Goal: Contribute content: Contribute content

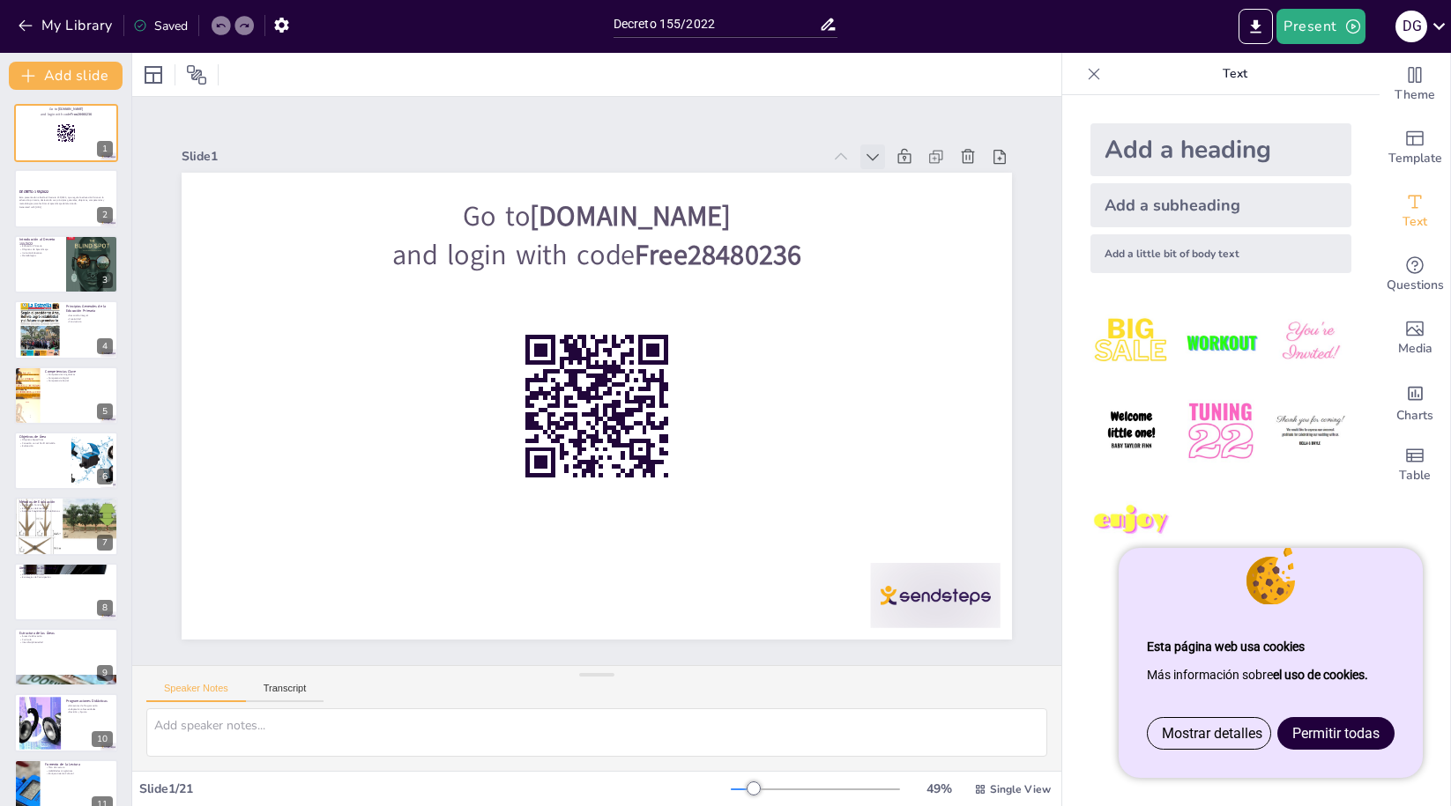
click at [874, 153] on icon at bounding box center [873, 157] width 18 height 18
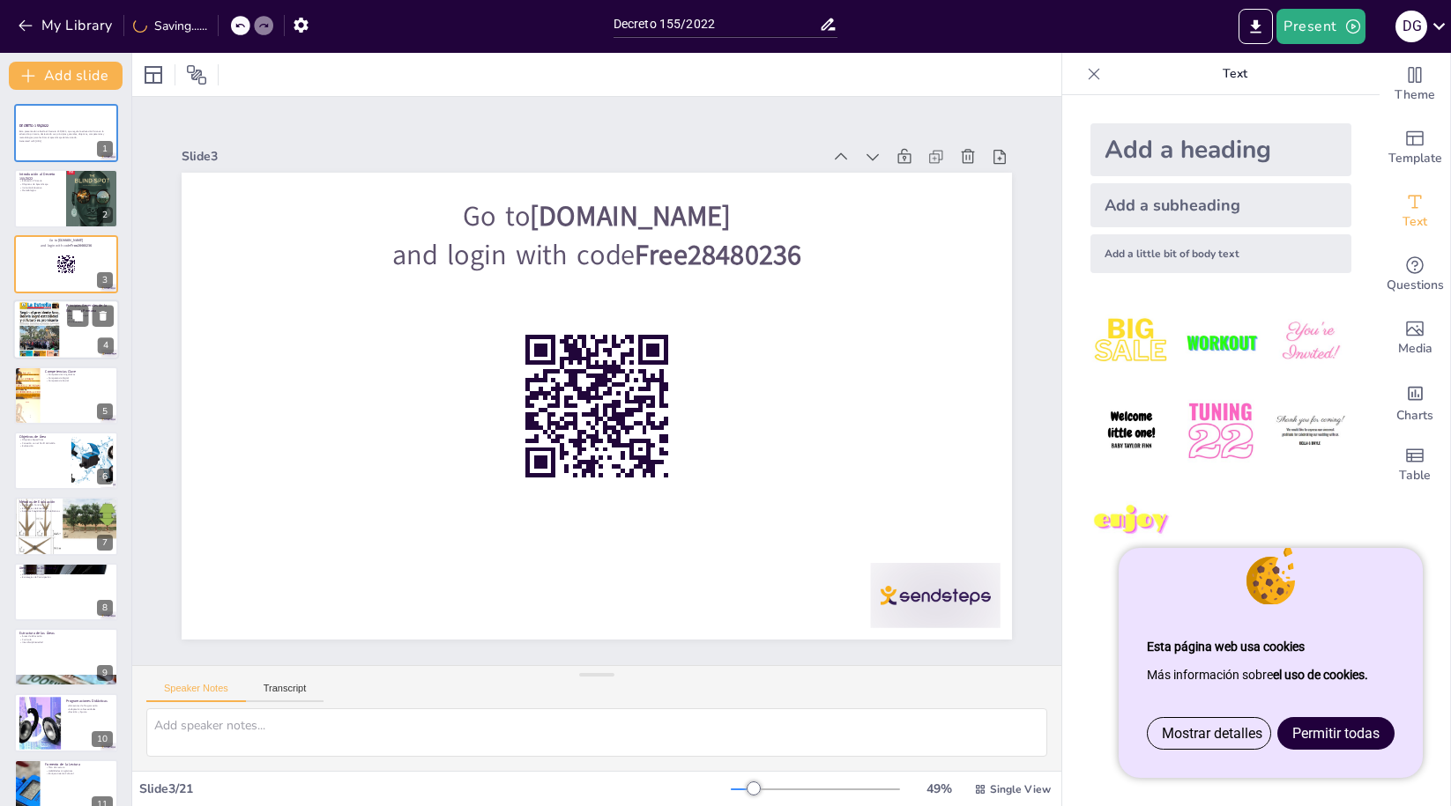
checkbox input "true"
click at [52, 327] on div at bounding box center [40, 329] width 42 height 57
type textarea "El desarrollo integral es un aspecto clave de la educación primaria, ya que aba…"
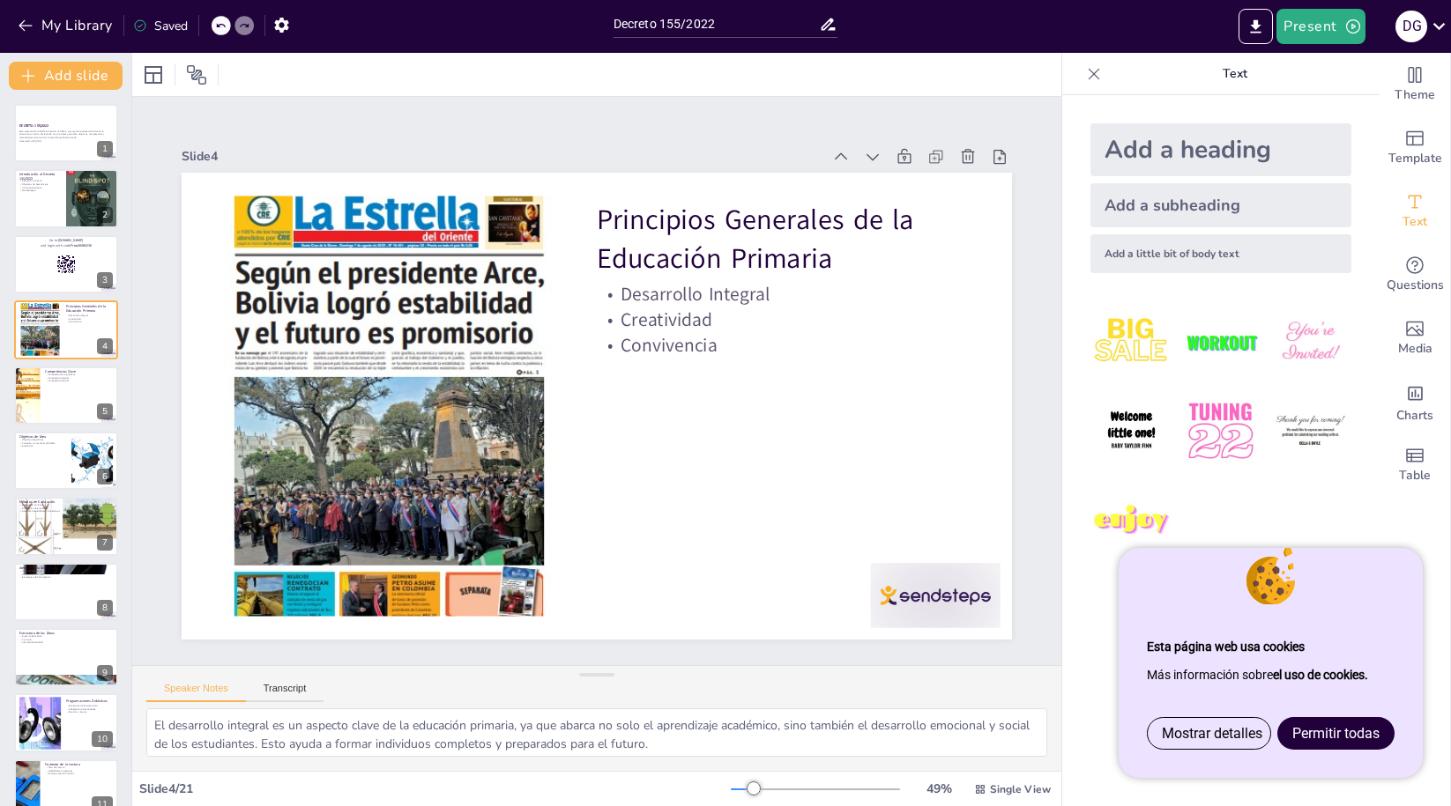
click at [560, 152] on div "Slide 4" at bounding box center [502, 156] width 640 height 17
click at [1329, 729] on span "Permitir todas" at bounding box center [1335, 733] width 87 height 17
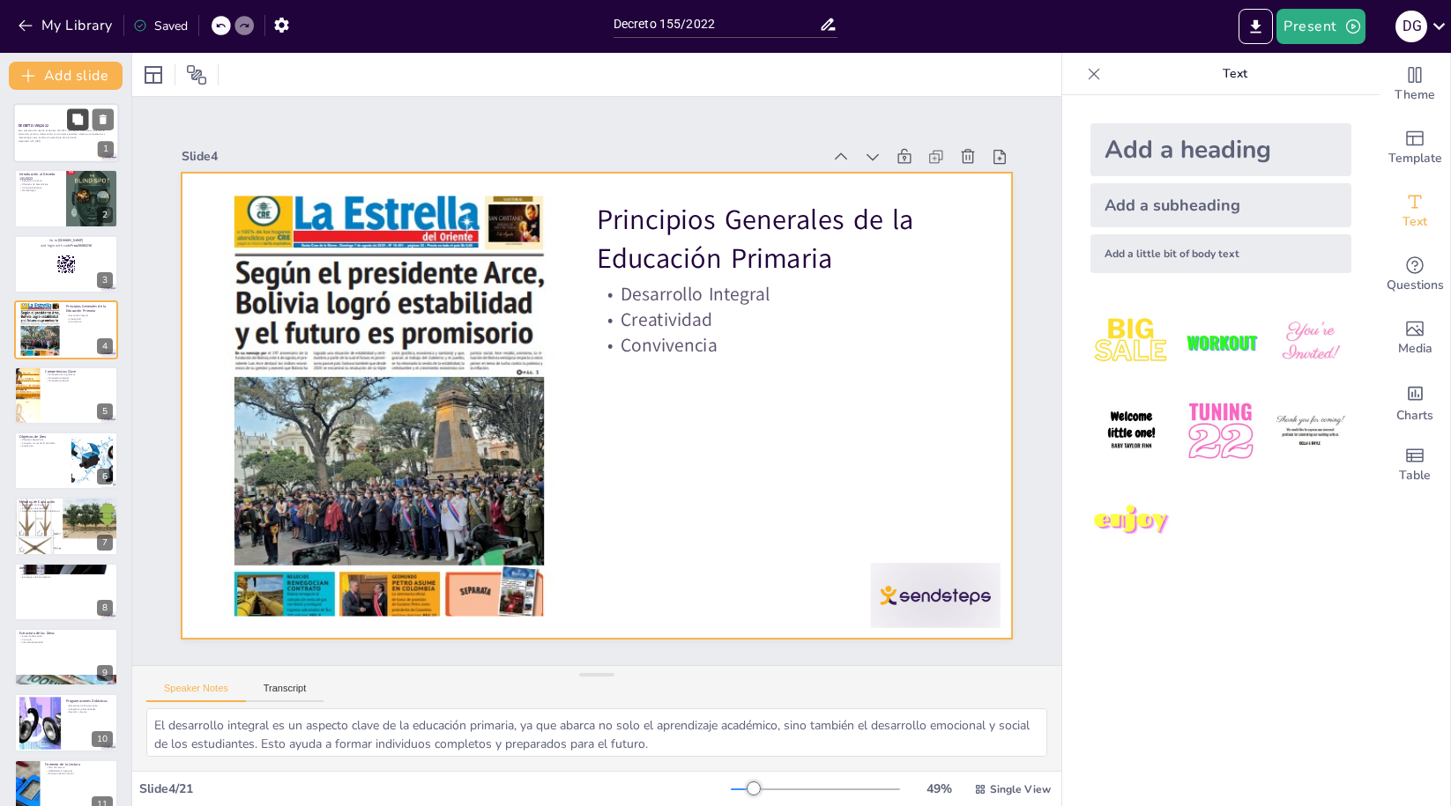
checkbox input "true"
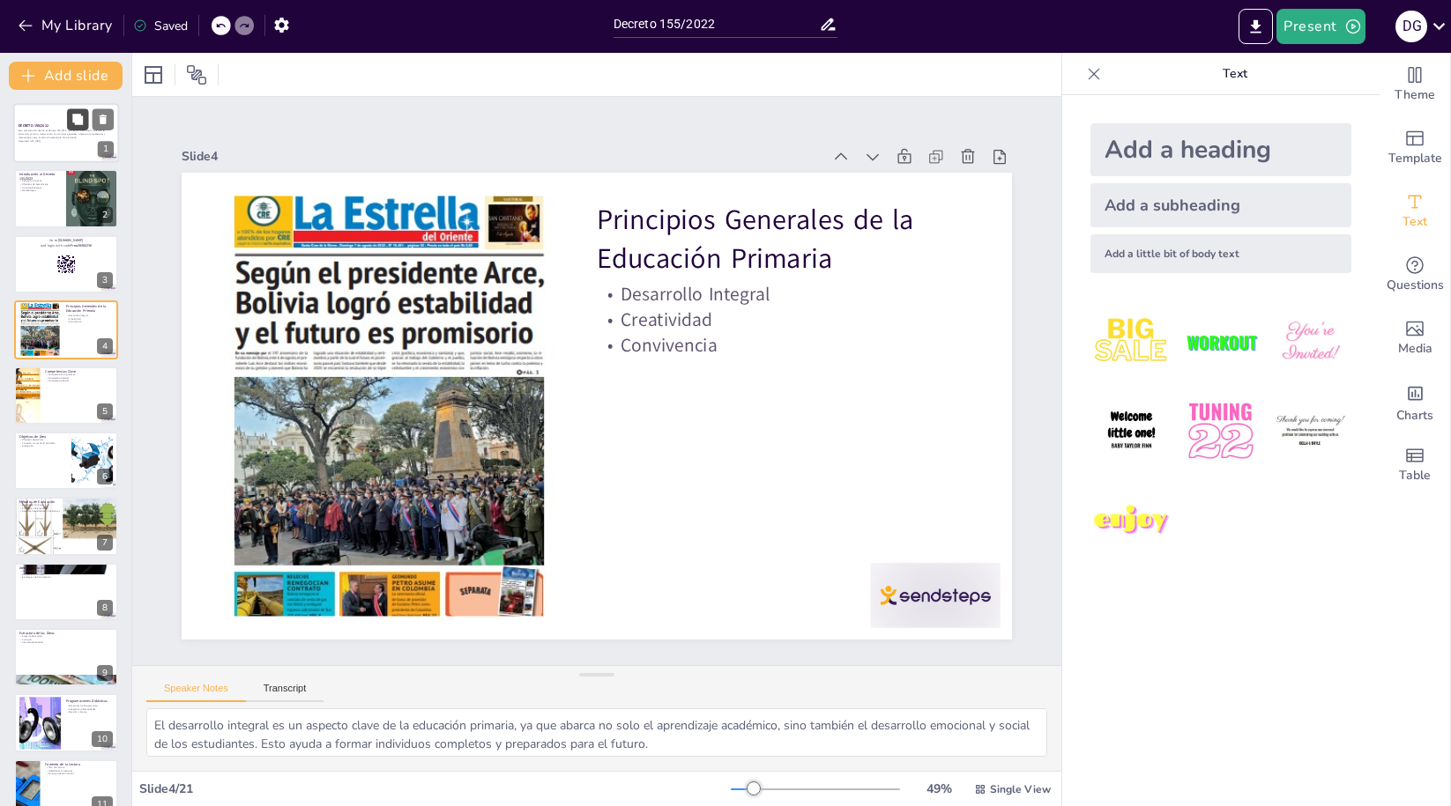
click at [71, 126] on button at bounding box center [77, 118] width 21 height 21
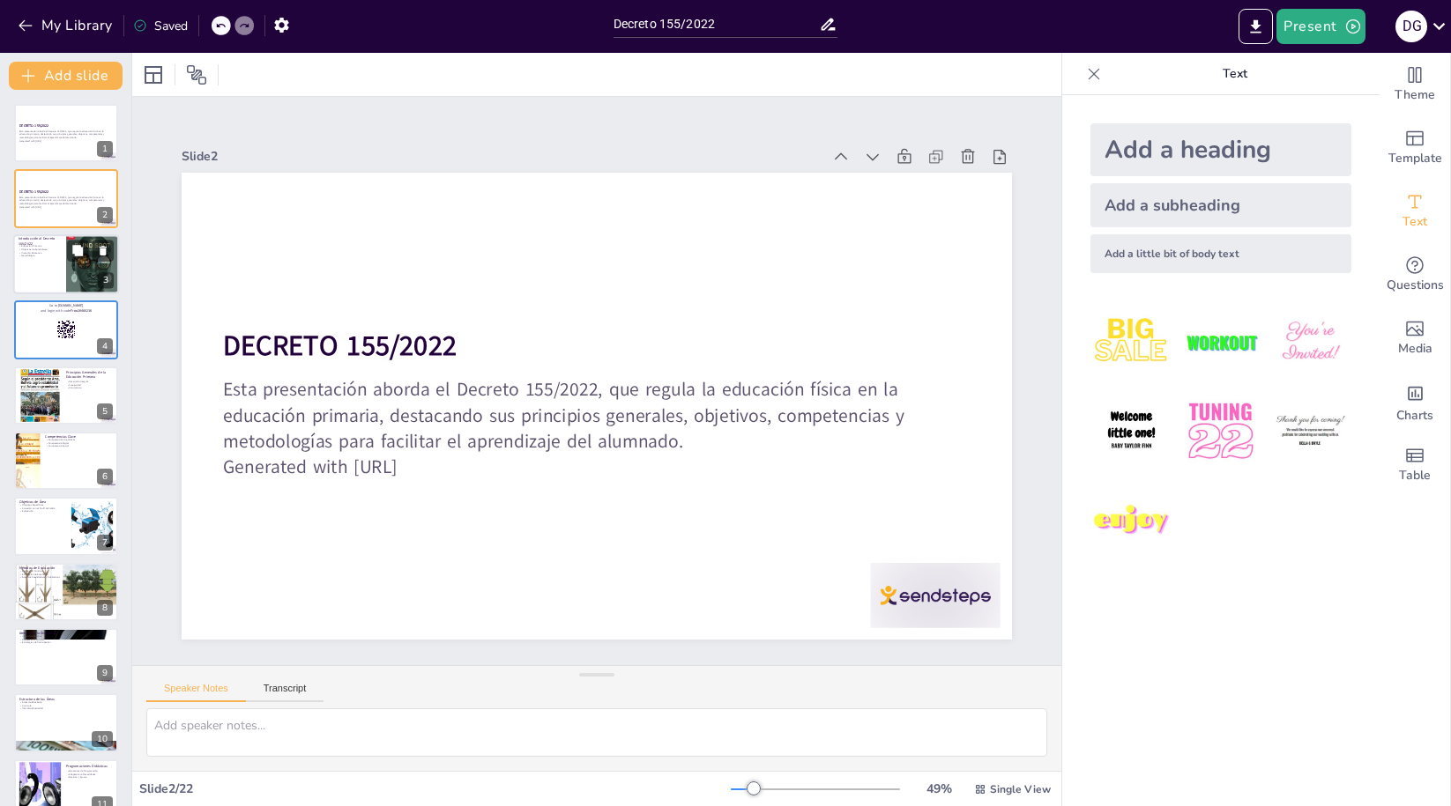
checkbox input "true"
click at [42, 265] on div at bounding box center [66, 264] width 106 height 60
type textarea "Lo ipsumdolo sitametc ad elitseddoei te in utlaboreet do mag aliqu e admin, ve …"
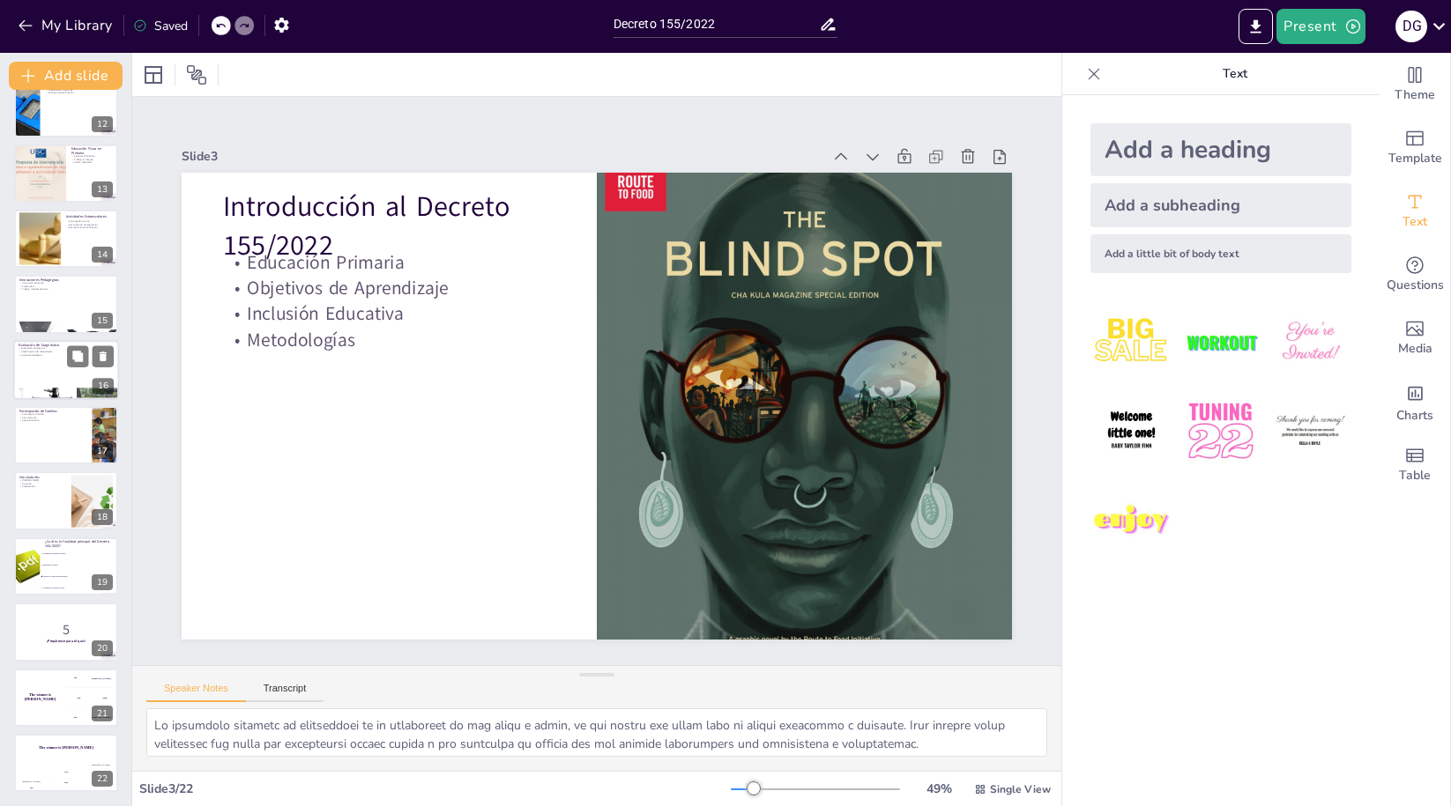
scroll to position [746, 0]
checkbox input "true"
click at [56, 624] on p "5" at bounding box center [66, 629] width 95 height 19
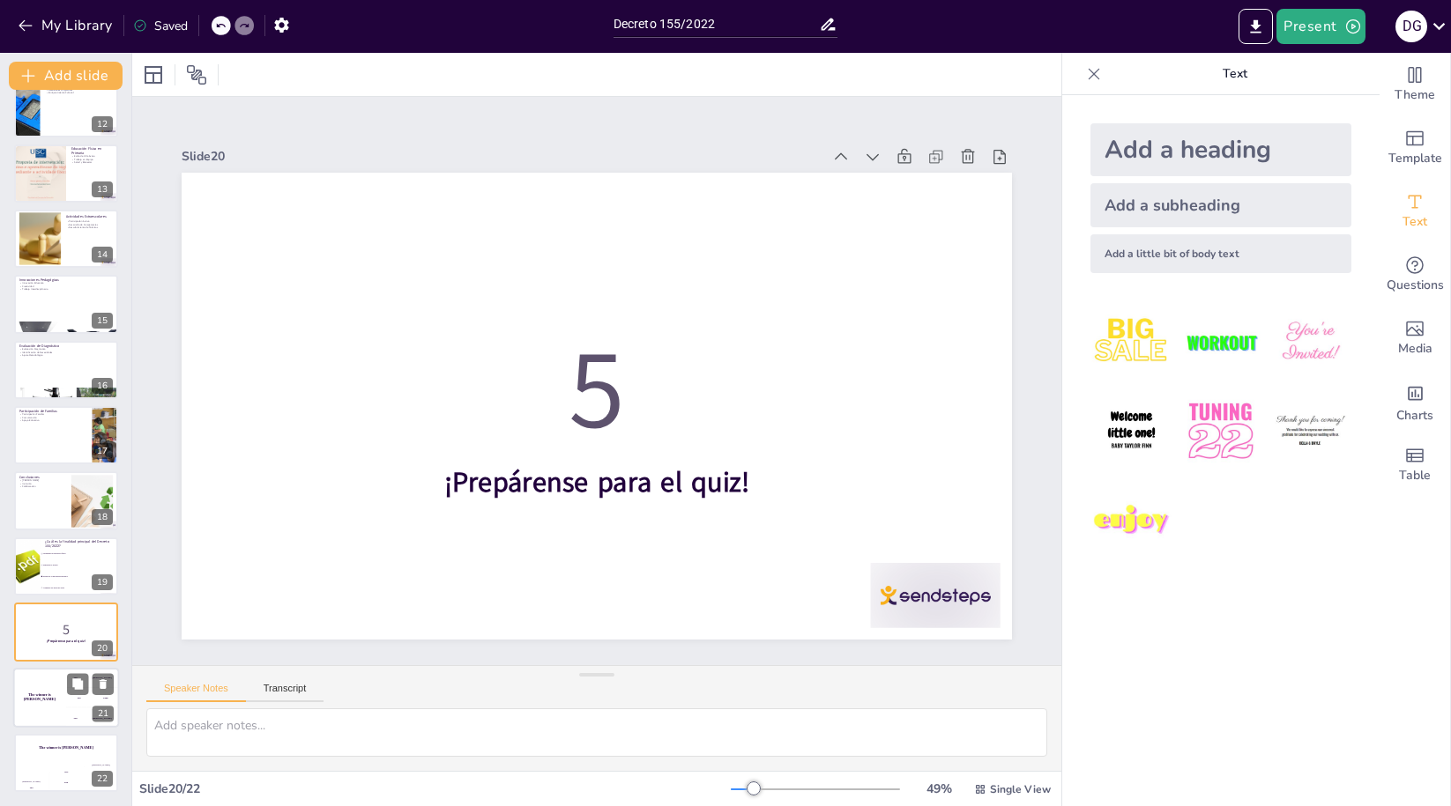
click at [60, 707] on div "The winner is [PERSON_NAME]" at bounding box center [39, 698] width 53 height 60
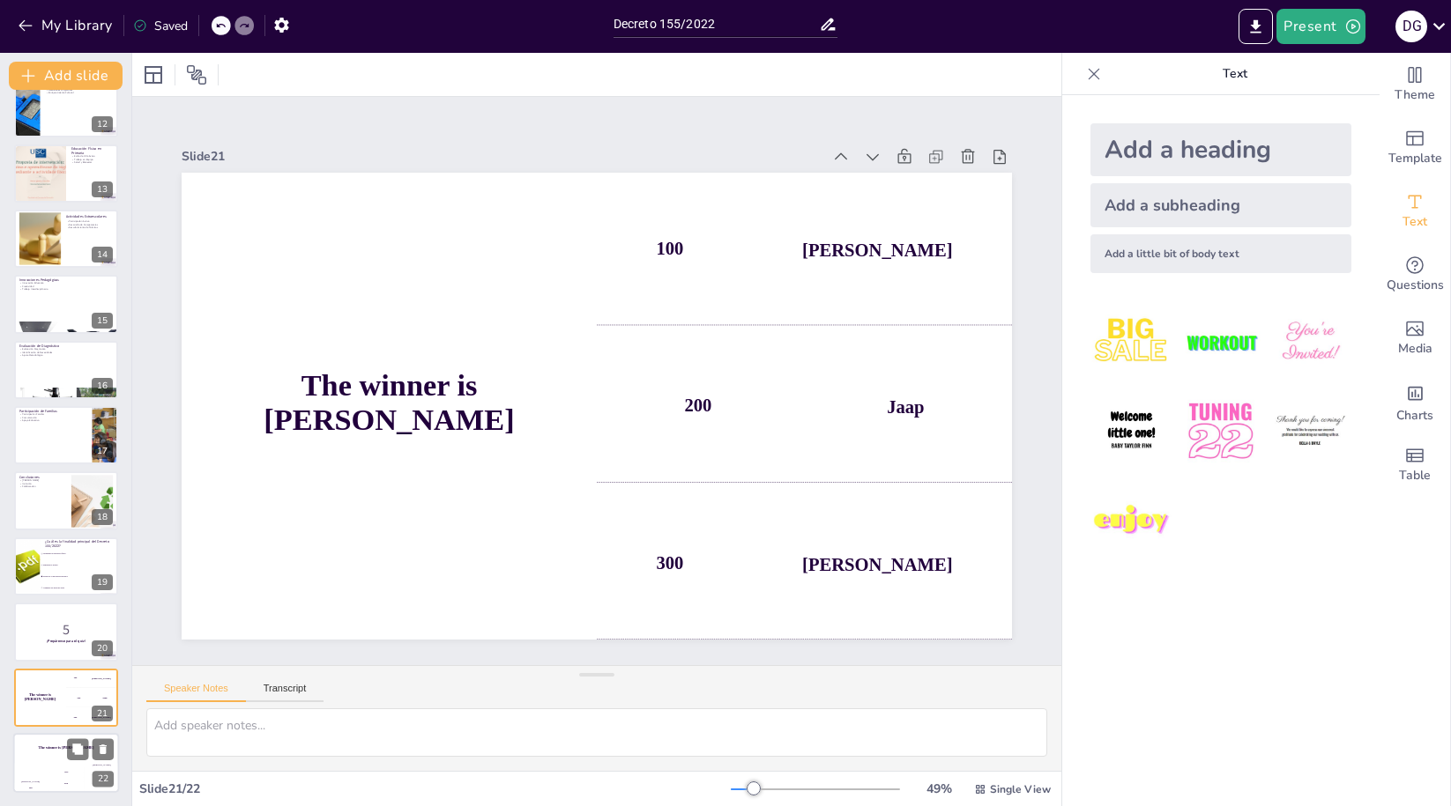
click at [63, 753] on div "The winner is [PERSON_NAME]" at bounding box center [66, 748] width 106 height 30
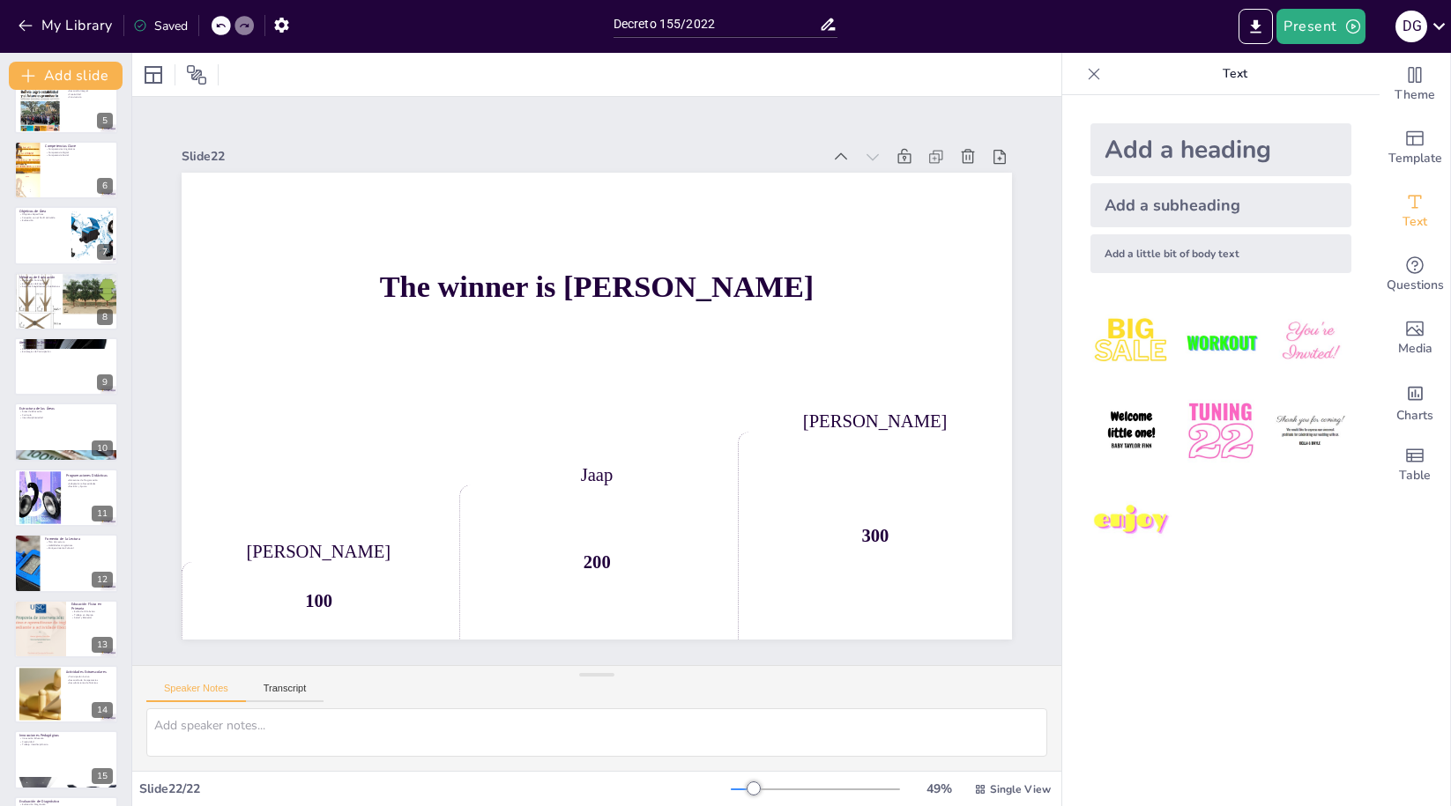
scroll to position [18, 0]
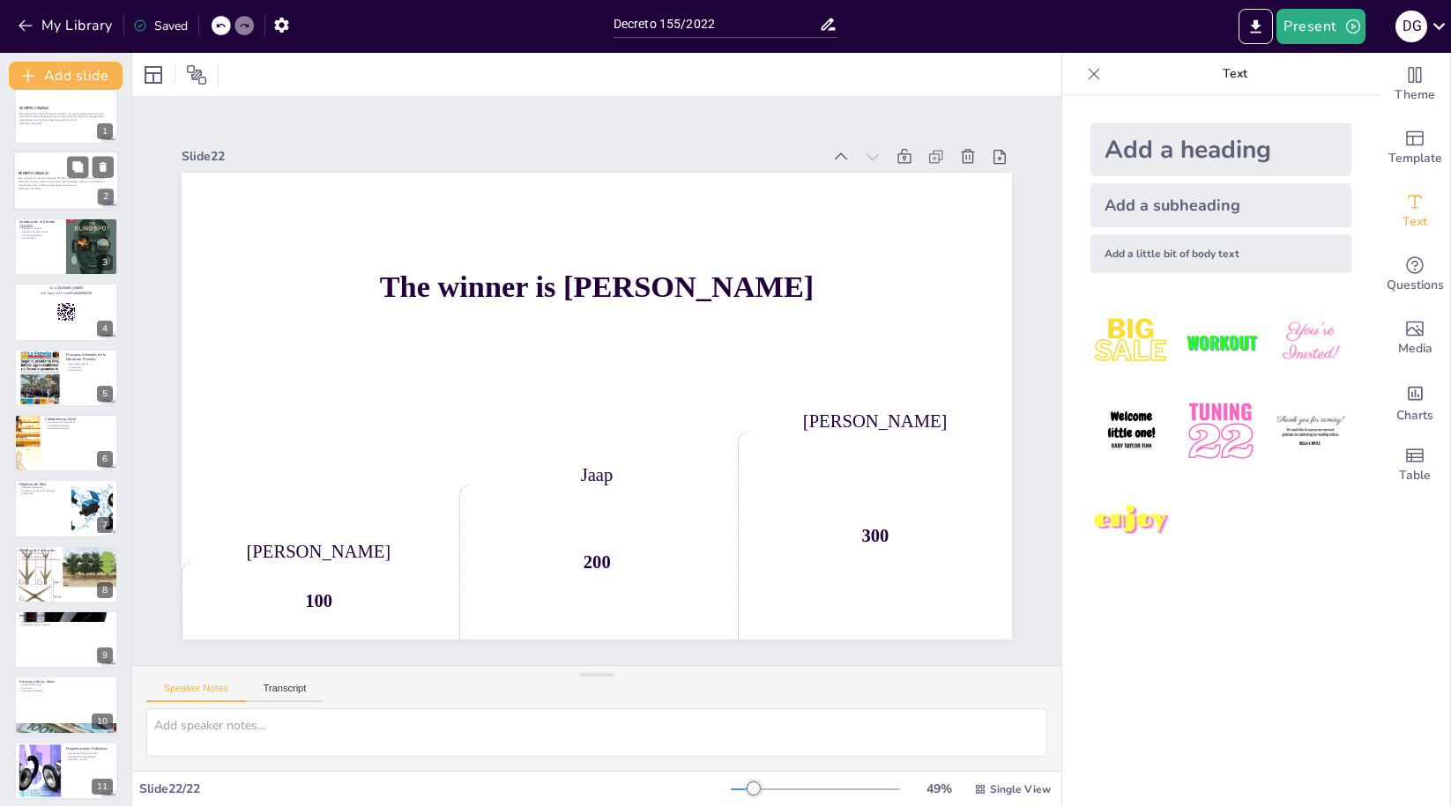
click at [49, 186] on p "Esta presentación aborda el Decreto 155/2022, que regula la educación física en…" at bounding box center [66, 182] width 95 height 10
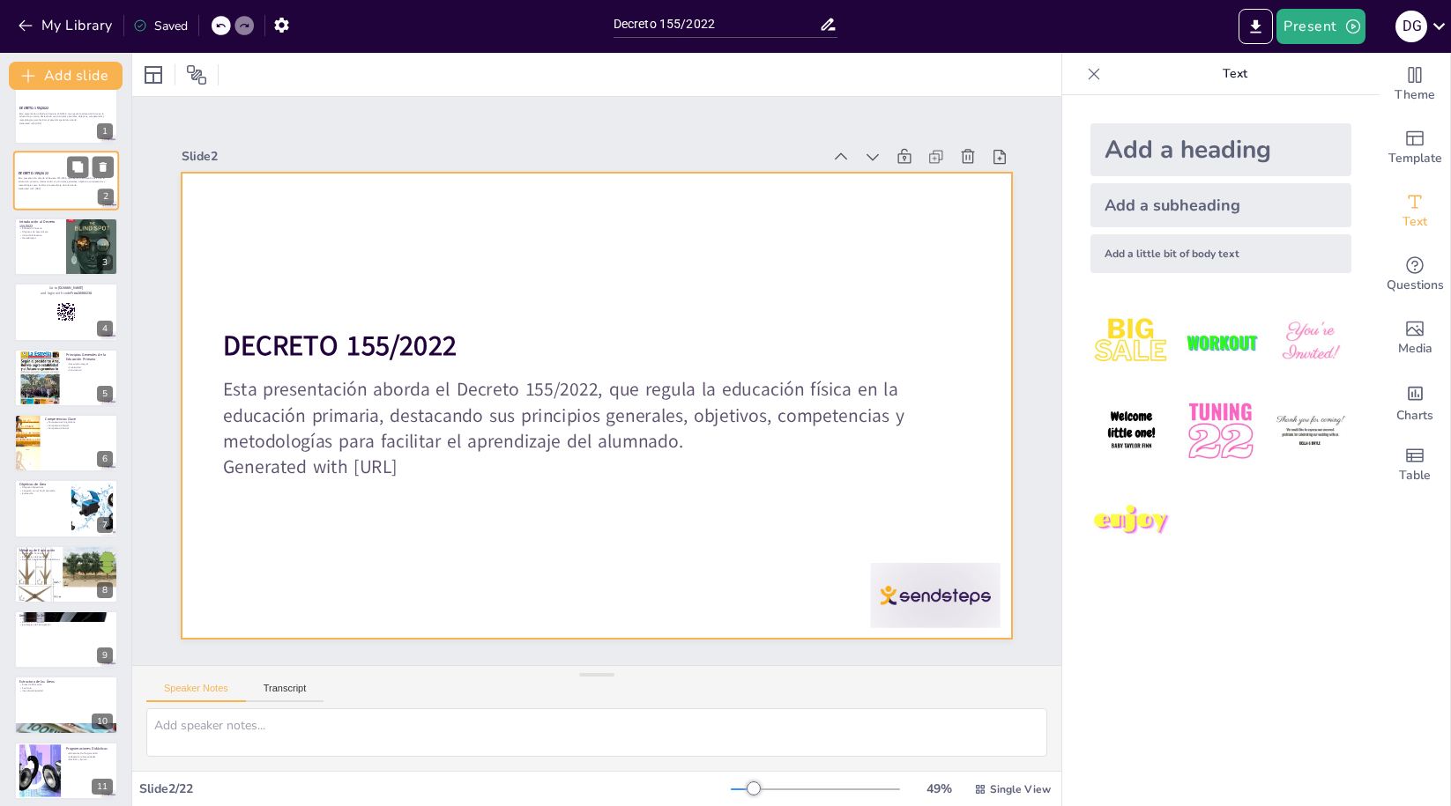
scroll to position [0, 0]
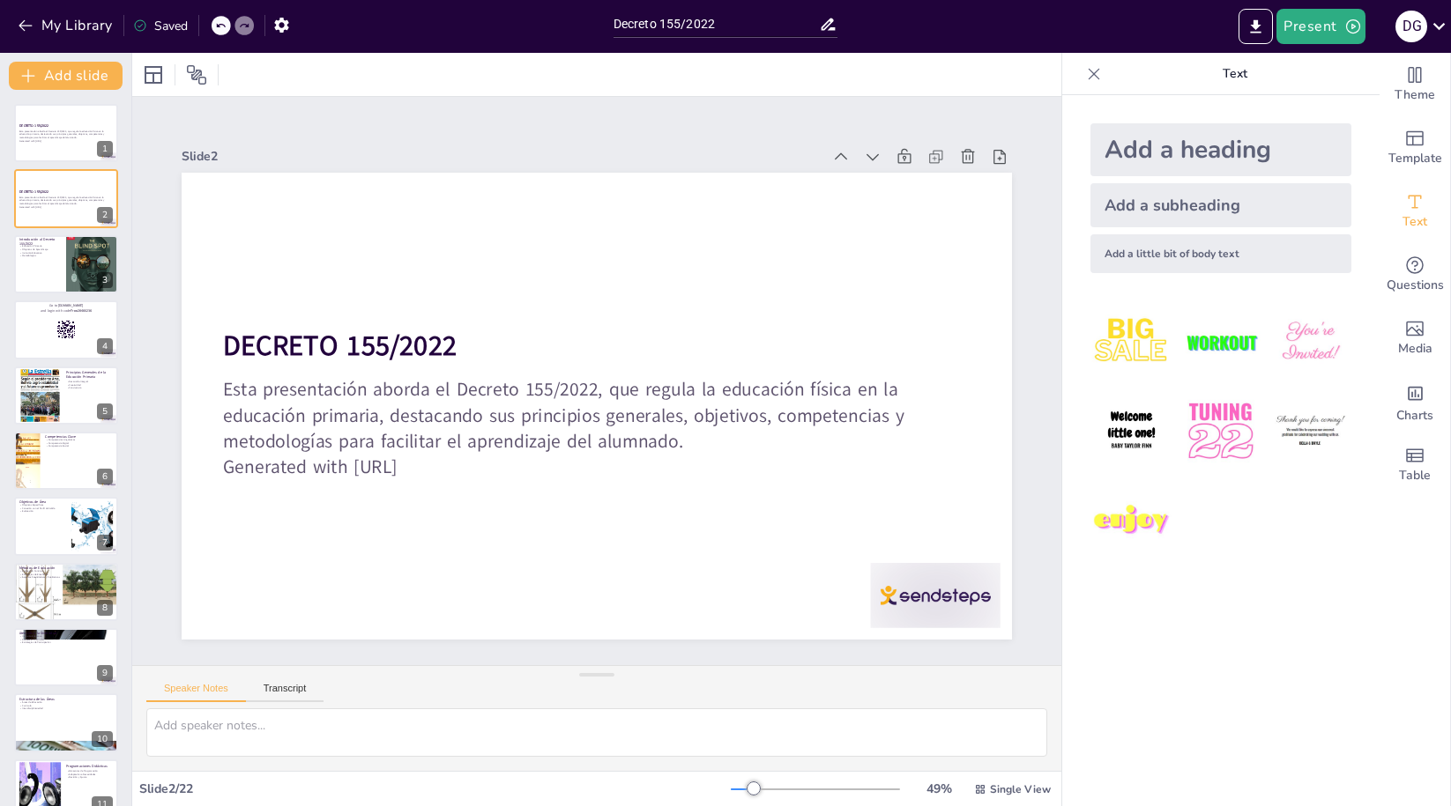
checkbox input "true"
click at [93, 79] on button "Add slide" at bounding box center [66, 76] width 114 height 28
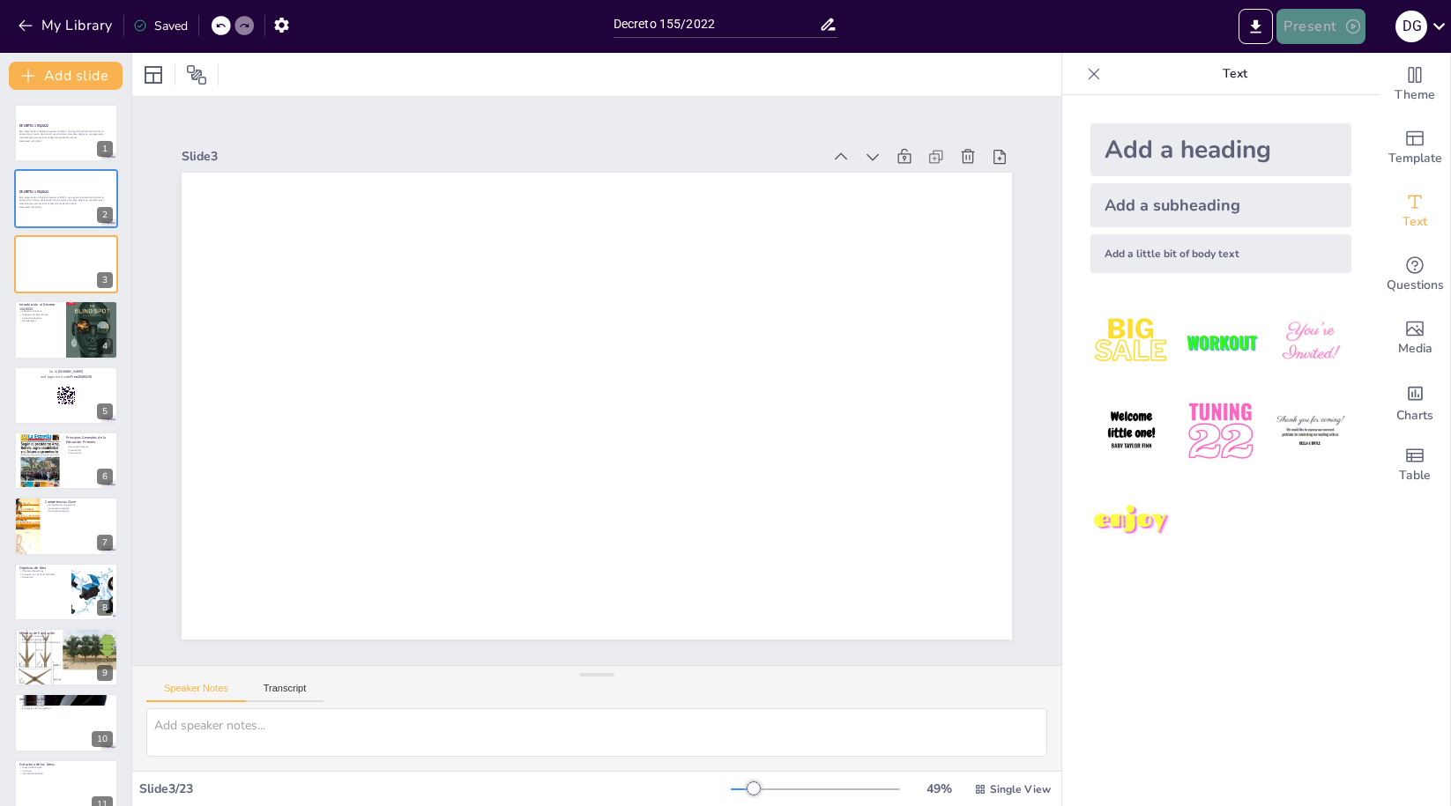
click at [1317, 31] on button "Present" at bounding box center [1320, 26] width 88 height 35
click at [1093, 70] on div at bounding box center [725, 403] width 1451 height 806
checkbox input "true"
